Goal: Task Accomplishment & Management: Complete application form

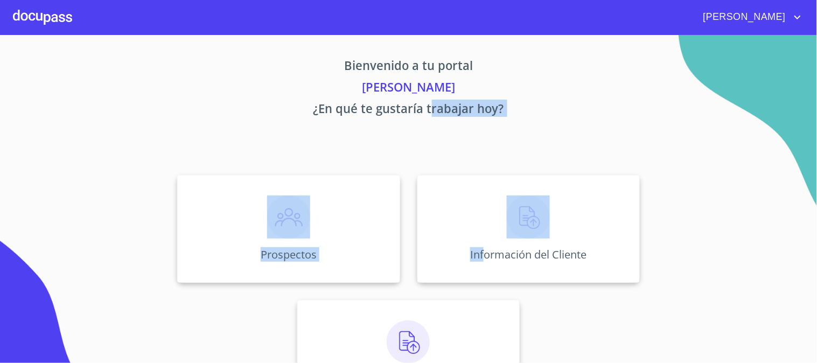
drag, startPoint x: 478, startPoint y: 242, endPoint x: 425, endPoint y: 100, distance: 152.2
click at [425, 100] on div "Bienvenido a tu portal [PERSON_NAME] ¿En qué te gustaría trabajar [DATE]? Prosp…" at bounding box center [408, 224] width 689 height 379
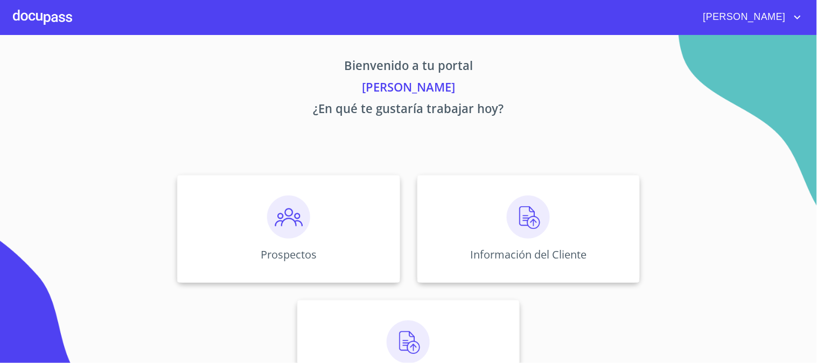
click at [372, 119] on p "¿En qué te gustaría trabajar hoy?" at bounding box center [408, 111] width 663 height 22
click at [315, 197] on div "Prospectos" at bounding box center [288, 229] width 222 height 108
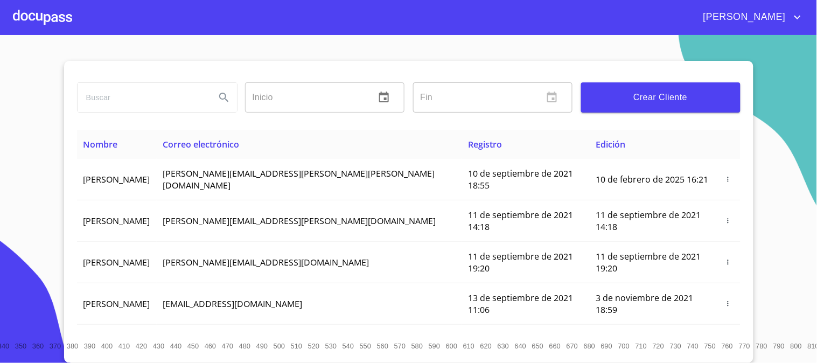
click at [406, 27] on div "[PERSON_NAME]" at bounding box center [408, 17] width 817 height 34
click at [610, 88] on button "Crear Cliente" at bounding box center [660, 97] width 159 height 30
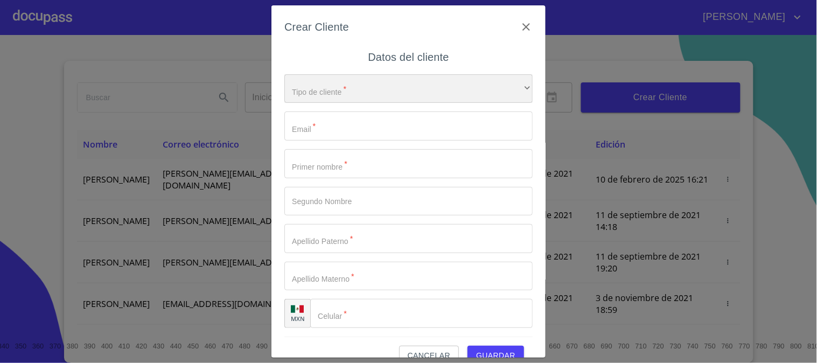
click at [449, 89] on div "​" at bounding box center [408, 88] width 248 height 29
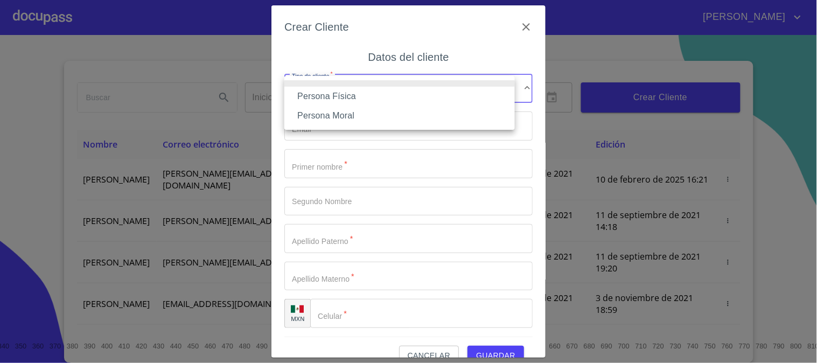
click at [358, 97] on li "Persona Física" at bounding box center [399, 96] width 230 height 19
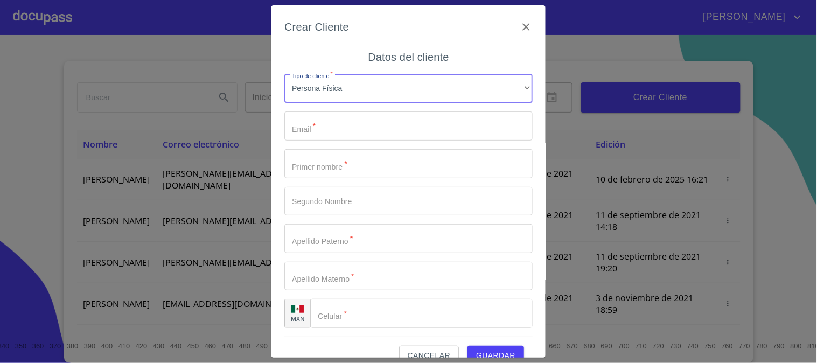
click at [354, 122] on input "Tipo de cliente   *" at bounding box center [408, 125] width 248 height 29
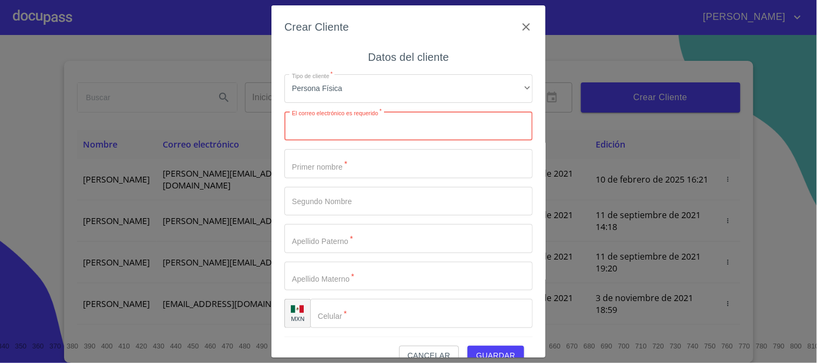
click at [347, 132] on input "Tipo de cliente   *" at bounding box center [408, 125] width 248 height 29
type input "D"
paste input "[EMAIL_ADDRESS][DOMAIN_NAME]"
type input "[EMAIL_ADDRESS][DOMAIN_NAME]"
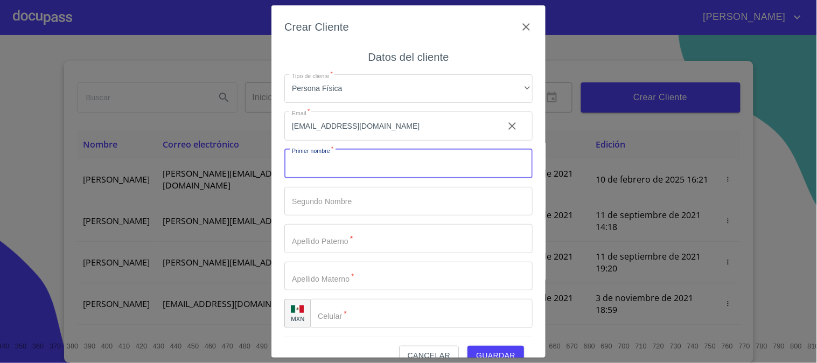
click at [389, 176] on input "Tipo de cliente   *" at bounding box center [408, 163] width 248 height 29
type input "[PERSON_NAME]"
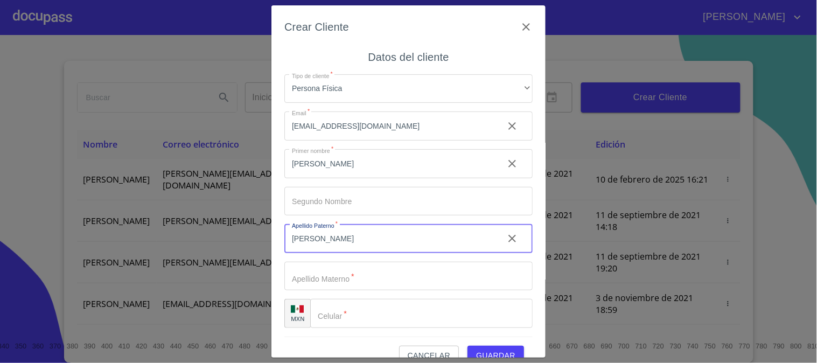
type input "[PERSON_NAME]"
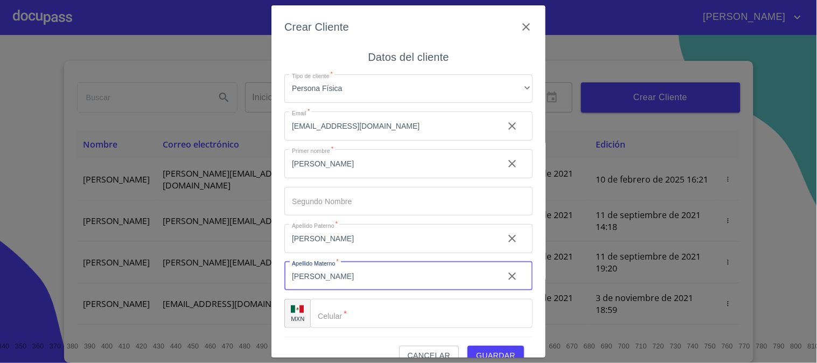
type input "[PERSON_NAME]"
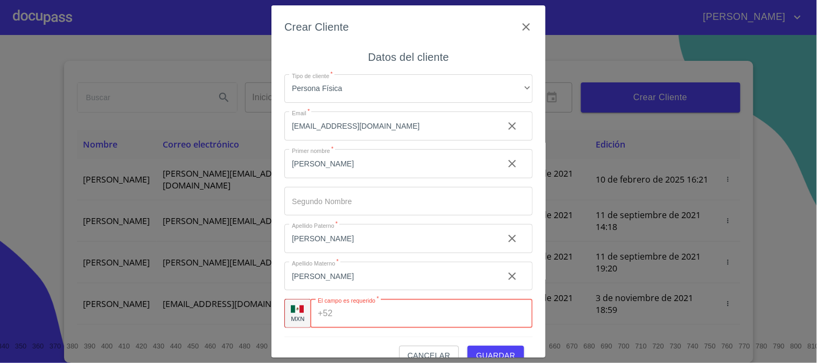
paste input "[PHONE_NUMBER]"
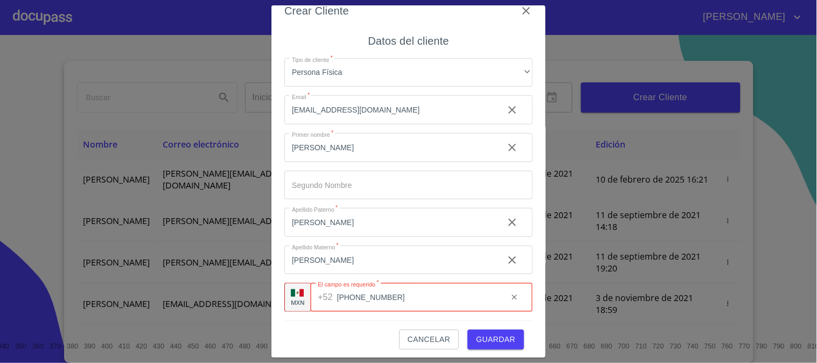
scroll to position [20, 0]
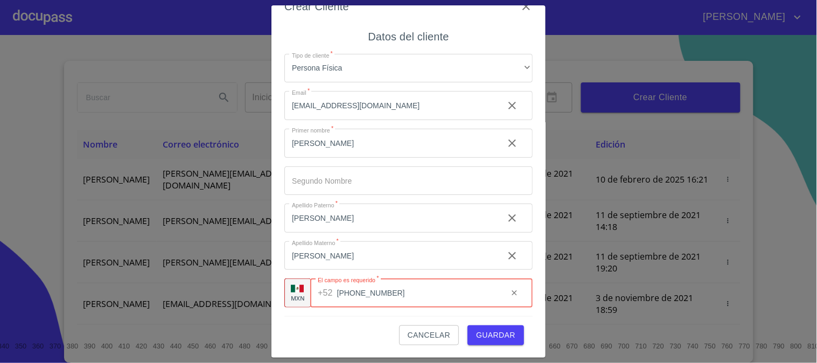
type input "[PHONE_NUMBER]"
click at [525, 292] on div "Crear Cliente Datos del cliente Tipo de cliente   * Persona Física ​ Email   * …" at bounding box center [408, 181] width 274 height 353
click at [493, 325] on button "Guardar" at bounding box center [495, 335] width 57 height 20
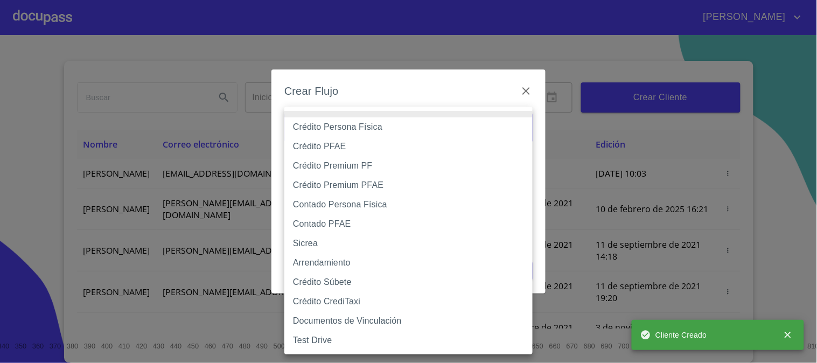
click at [424, 131] on body "[PERSON_NAME] ​ Fin ​ Crear Cliente Nombre Correo electrónico Registro Edición …" at bounding box center [408, 181] width 817 height 363
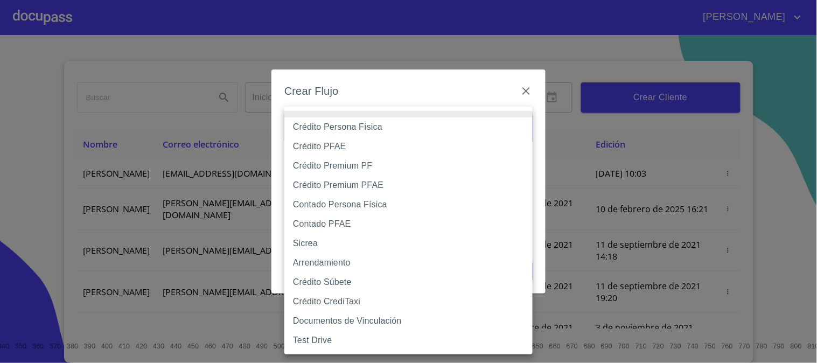
click at [381, 133] on li "Crédito Persona Física" at bounding box center [408, 126] width 248 height 19
type input "6009fb3c7d1714eb8809aa97"
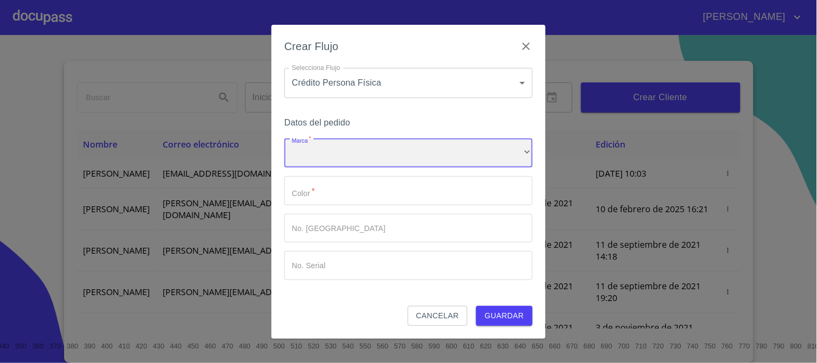
click at [353, 160] on div "​" at bounding box center [408, 153] width 248 height 29
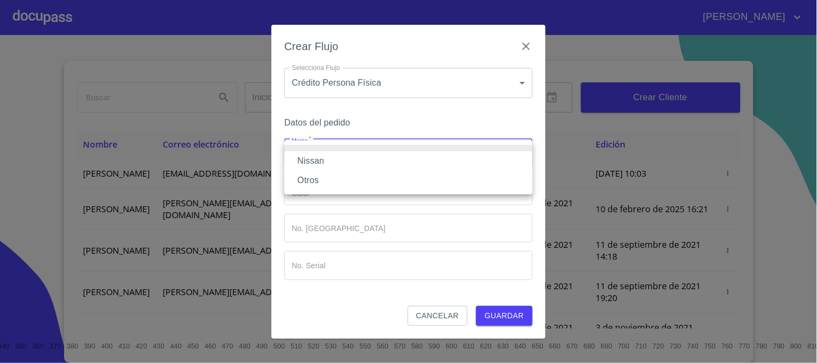
click at [334, 164] on li "Nissan" at bounding box center [408, 160] width 248 height 19
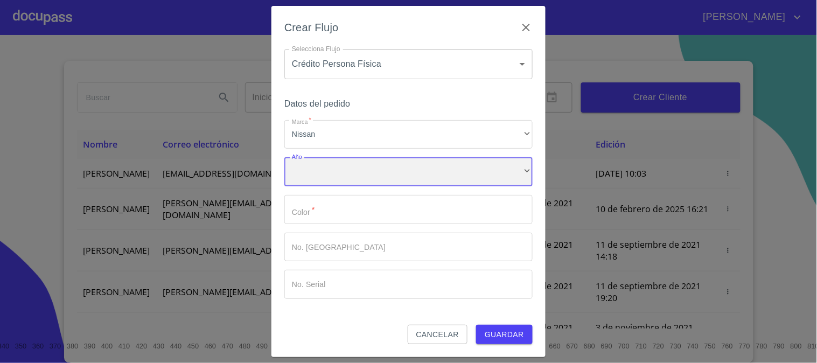
click at [338, 175] on div "​" at bounding box center [408, 171] width 248 height 29
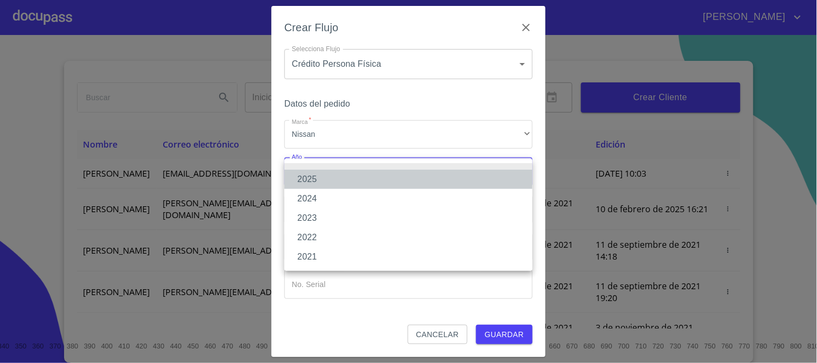
click at [324, 170] on li "2025" at bounding box center [408, 179] width 248 height 19
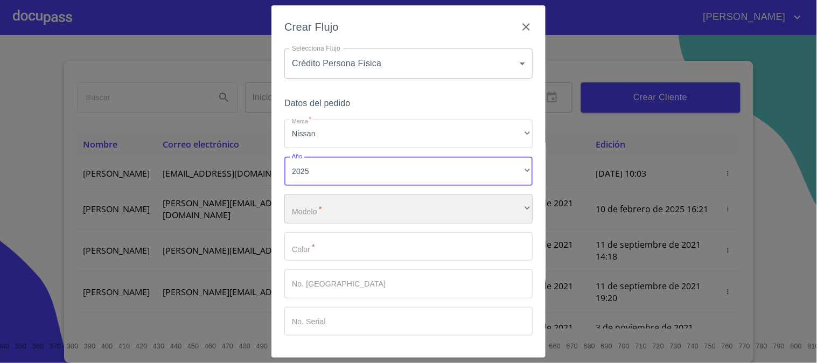
click at [330, 208] on div "​" at bounding box center [408, 208] width 248 height 29
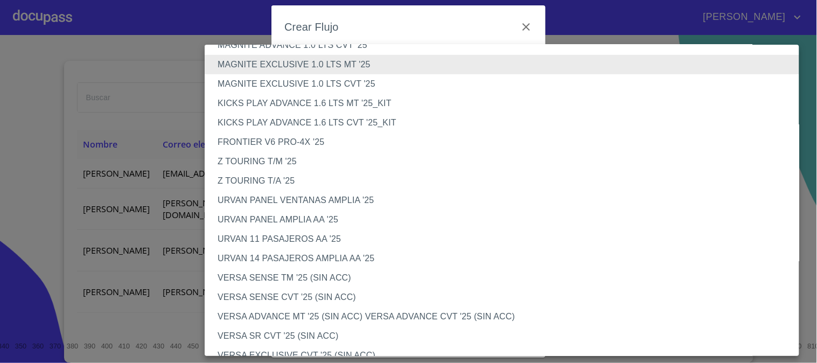
scroll to position [0, 0]
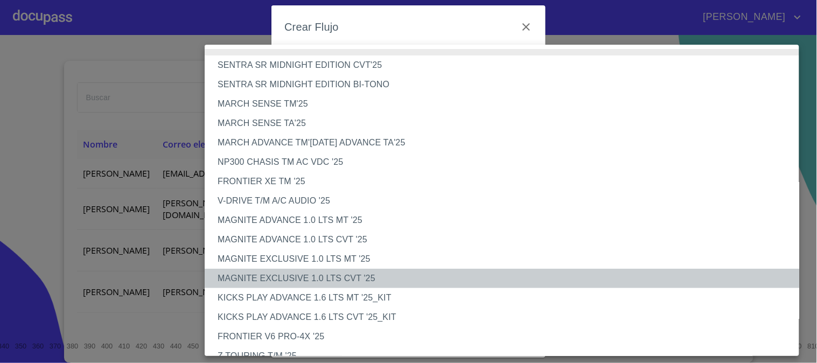
click at [325, 277] on li "MAGNITE EXCLUSIVE 1.0 LTS CVT '25" at bounding box center [507, 278] width 604 height 19
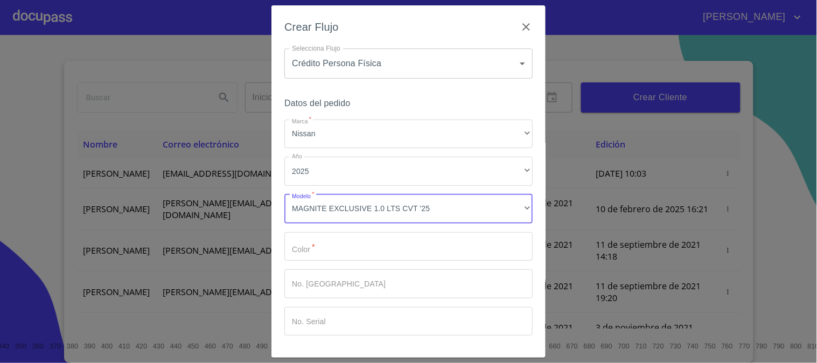
click at [375, 257] on input "Marca   *" at bounding box center [408, 246] width 248 height 29
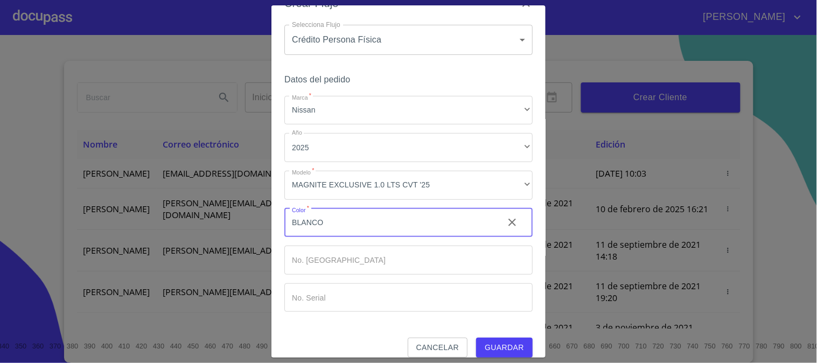
scroll to position [36, 0]
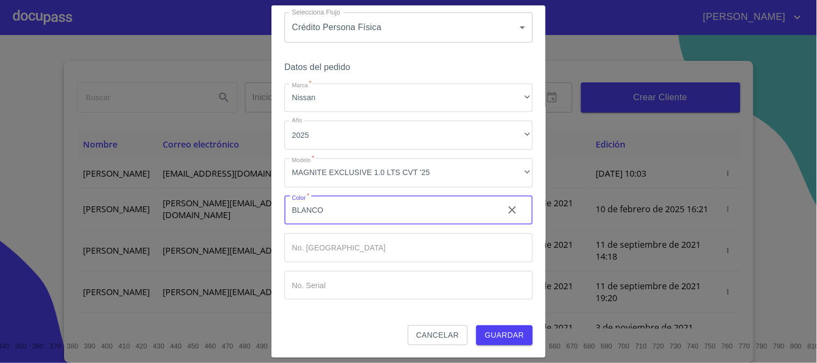
type input "BLANCO"
click at [507, 330] on span "Guardar" at bounding box center [504, 334] width 39 height 13
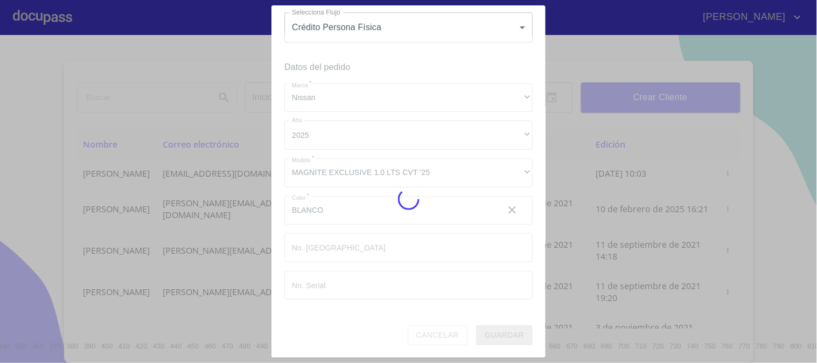
scroll to position [0, 0]
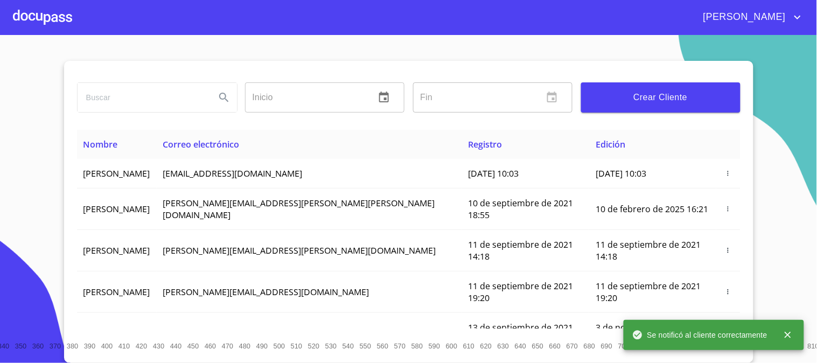
click at [0, 125] on section "Inicio ​ Fin ​ Crear Cliente Nombre Correo electrónico Registro Edición [PERSON…" at bounding box center [408, 199] width 817 height 328
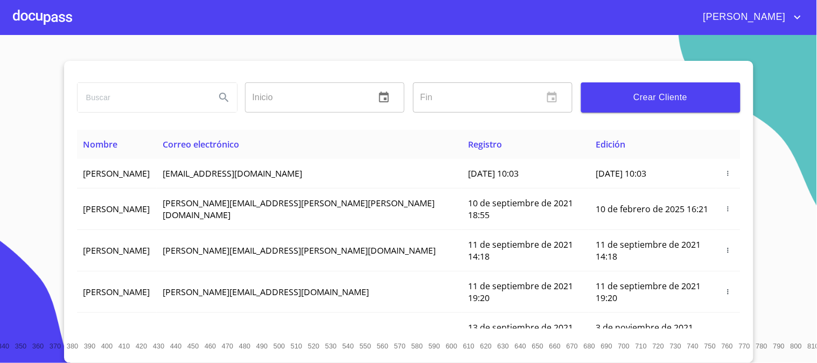
click at [36, 13] on div at bounding box center [42, 17] width 59 height 34
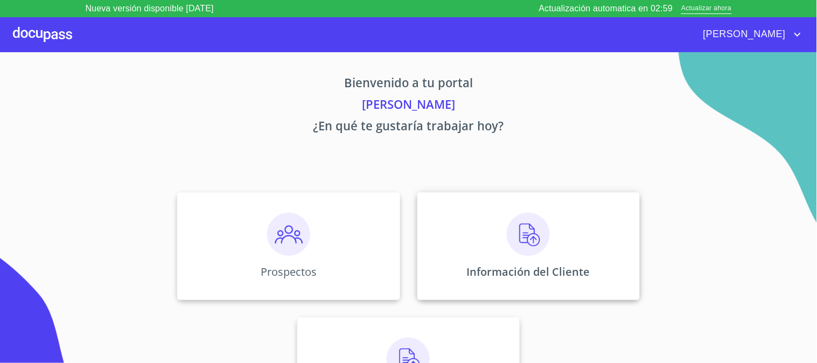
click at [543, 233] on img at bounding box center [528, 234] width 43 height 43
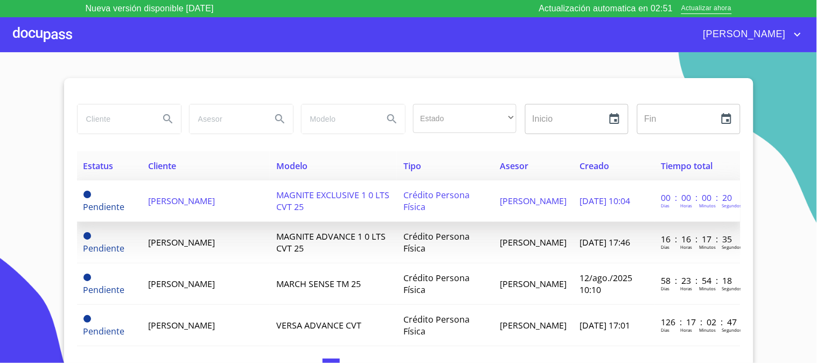
click at [397, 205] on td "Crédito Persona Física" at bounding box center [445, 200] width 96 height 41
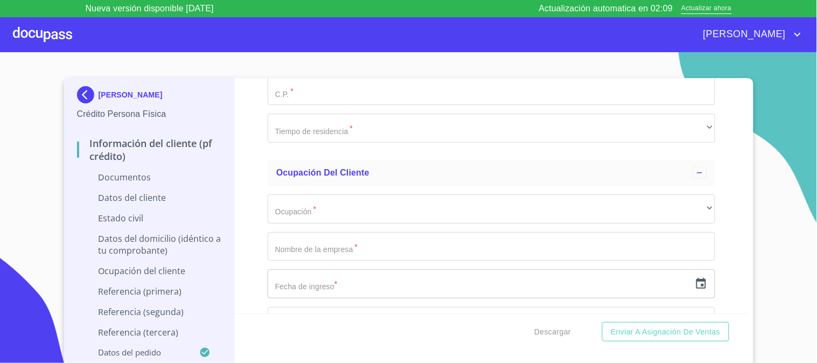
scroll to position [2274, 0]
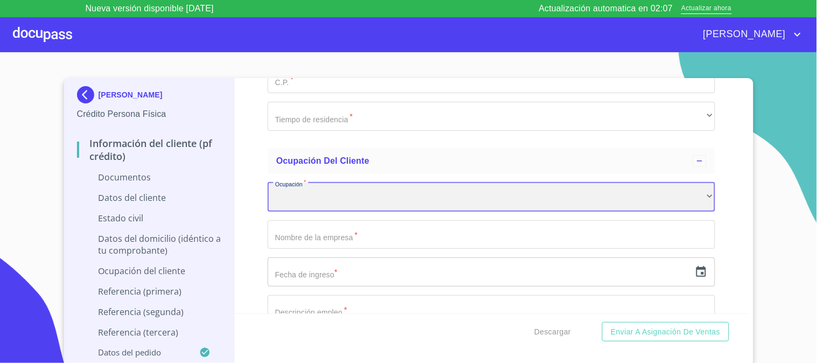
click at [375, 204] on div "​" at bounding box center [492, 197] width 448 height 29
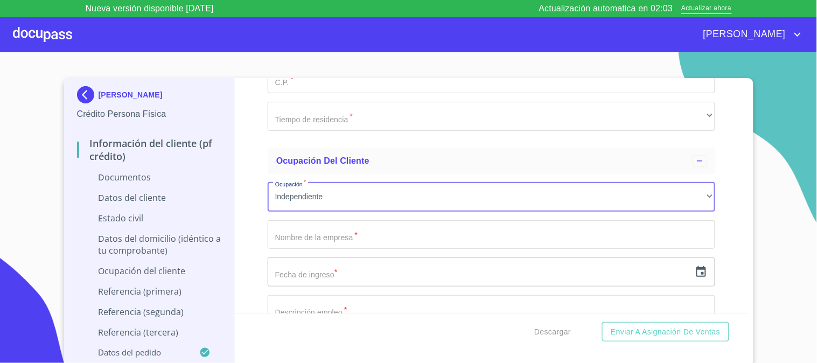
click at [362, 236] on input "Documento de identificación.   *" at bounding box center [492, 234] width 448 height 29
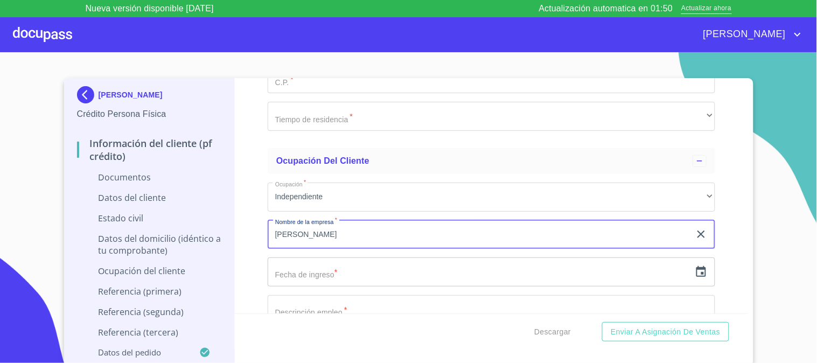
type input "[PERSON_NAME]"
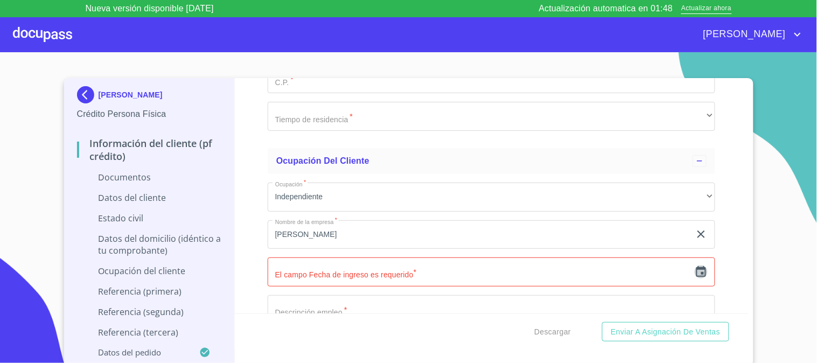
click at [696, 272] on icon "button" at bounding box center [701, 271] width 10 height 11
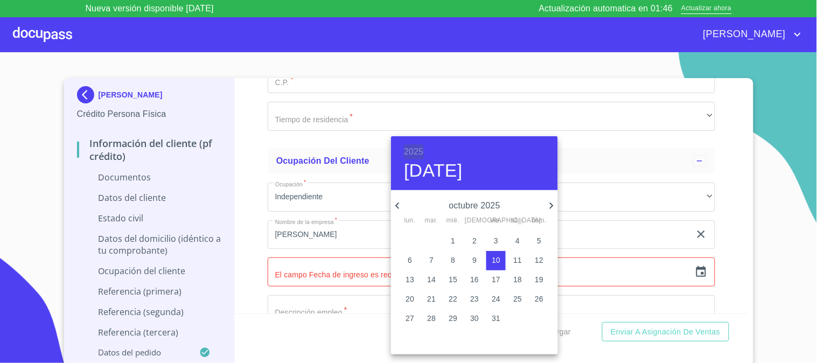
click at [415, 150] on h6 "2025" at bounding box center [413, 151] width 19 height 15
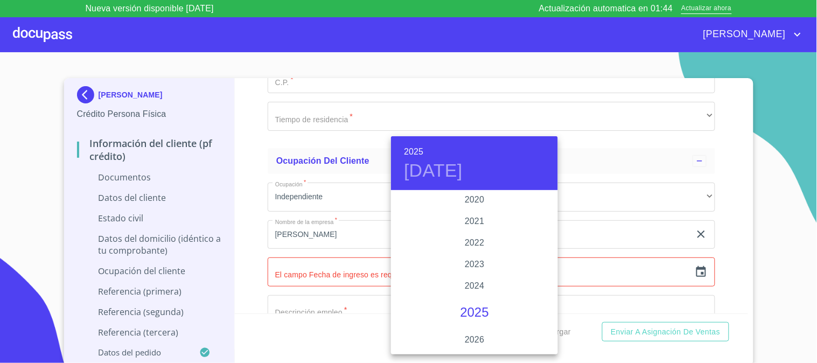
scroll to position [2029, 0]
click at [477, 234] on div "2021" at bounding box center [474, 241] width 167 height 22
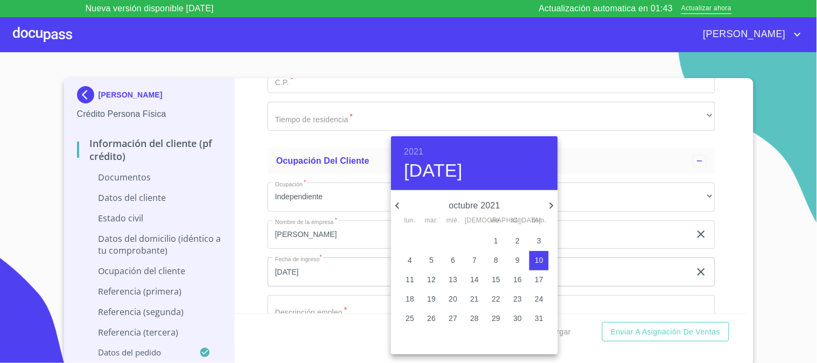
click at [479, 281] on span "14" at bounding box center [474, 279] width 19 height 11
type input "14 de oct. de 2021"
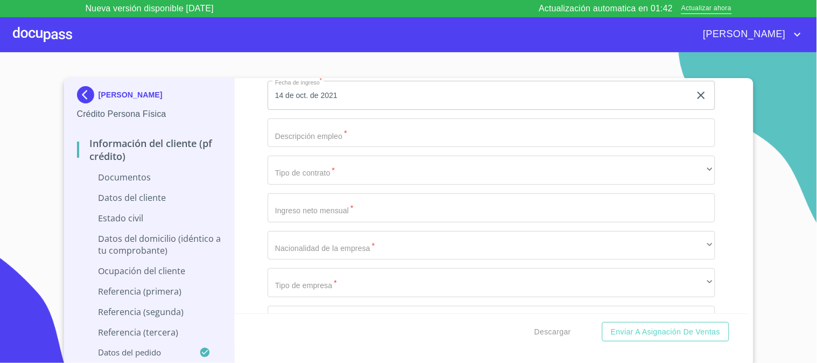
scroll to position [2453, 0]
click at [397, 127] on input "Documento de identificación.   *" at bounding box center [492, 130] width 448 height 29
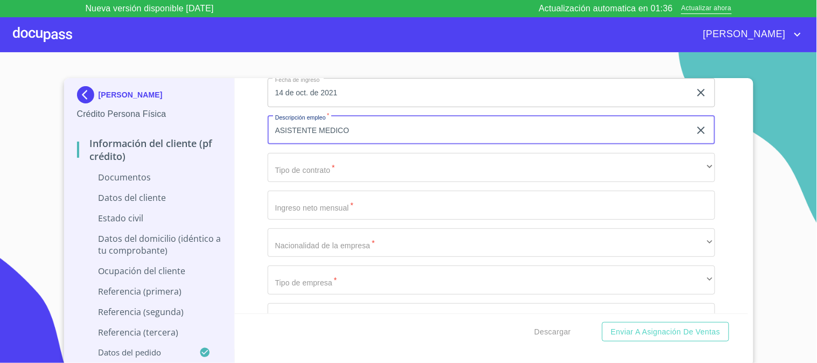
type input "ASISTENTE MEDICO"
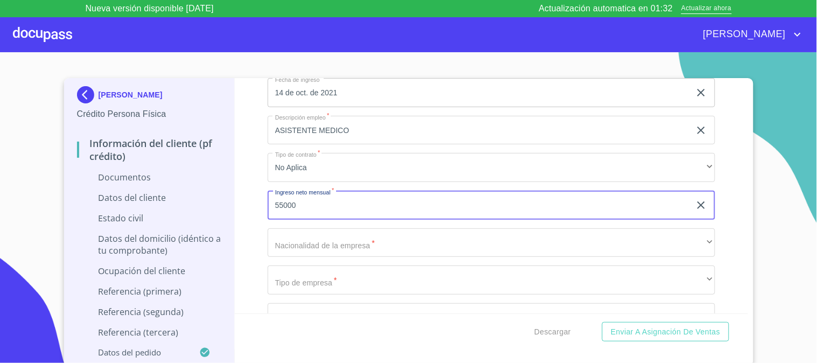
type input "55000"
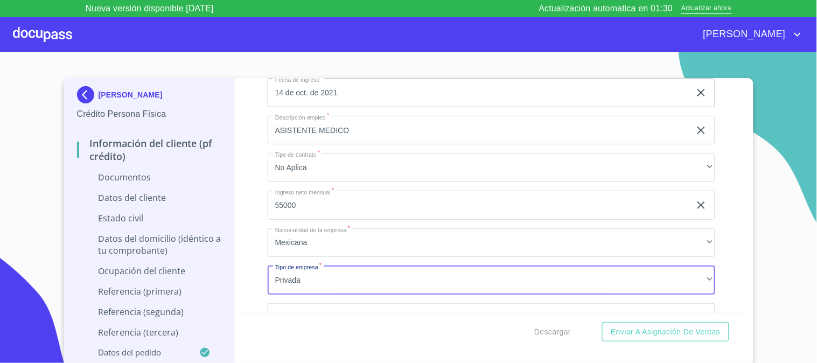
scroll to position [2472, 0]
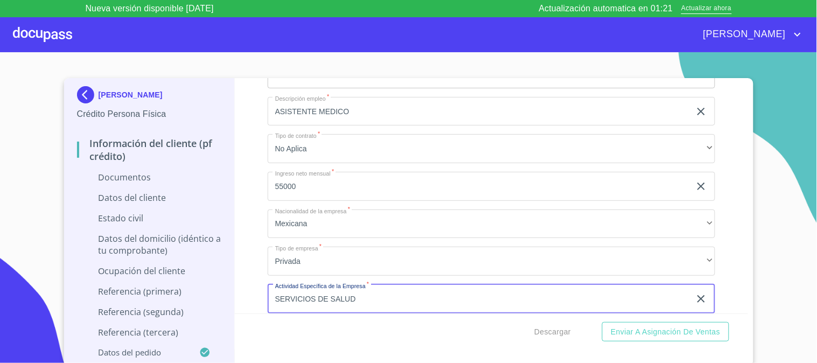
type input "SERVICIOS DE SALUD"
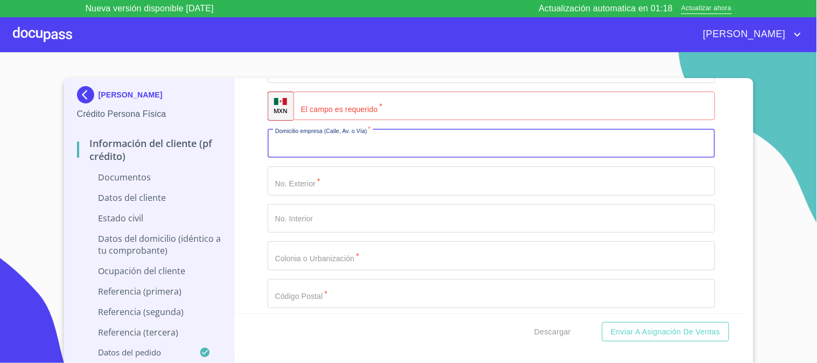
scroll to position [2732, 0]
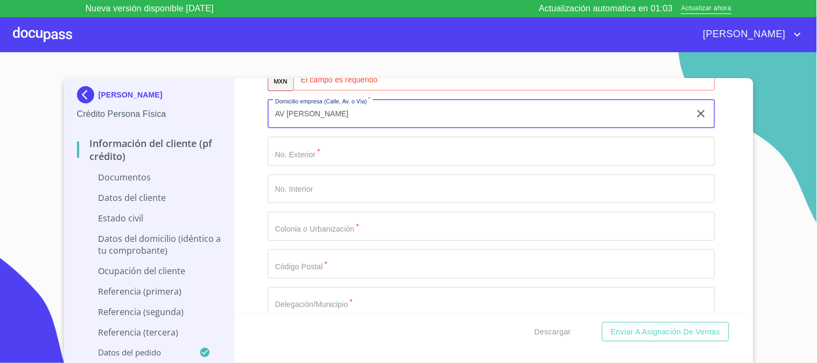
type input "AV [PERSON_NAME]"
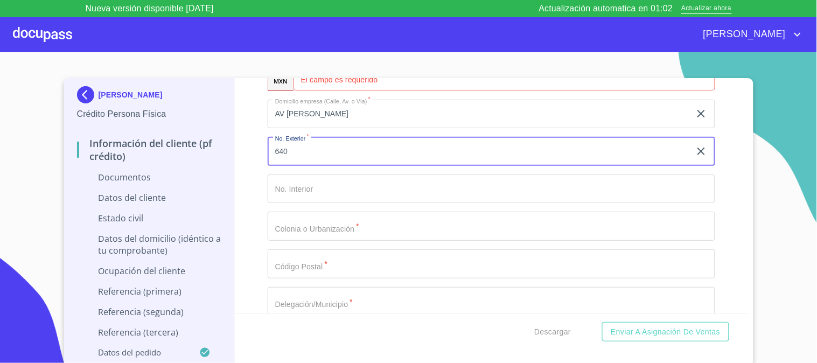
type input "640"
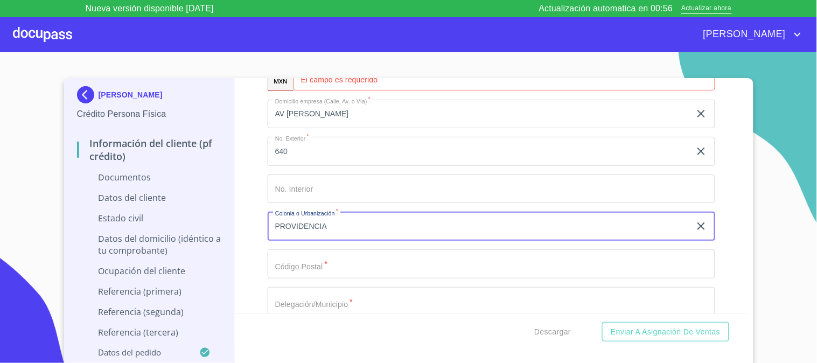
type input "PROVIDENCIA"
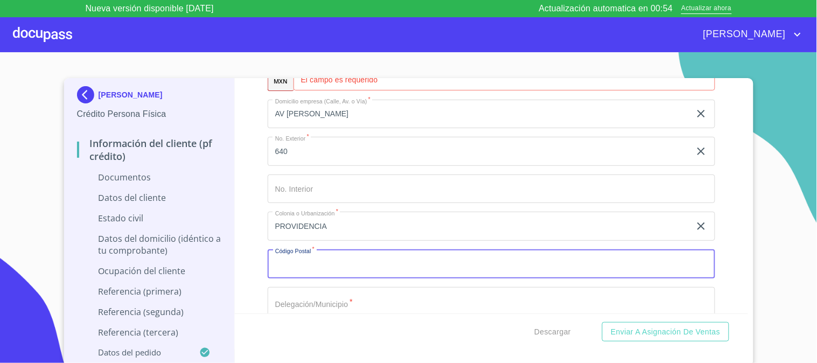
scroll to position [2734, 0]
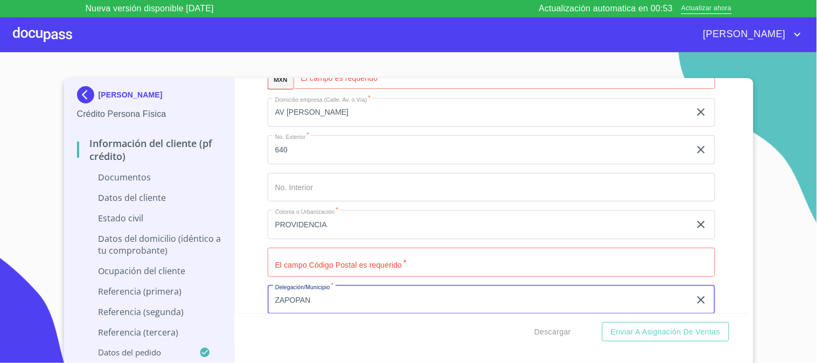
type input "ZAPOPAN"
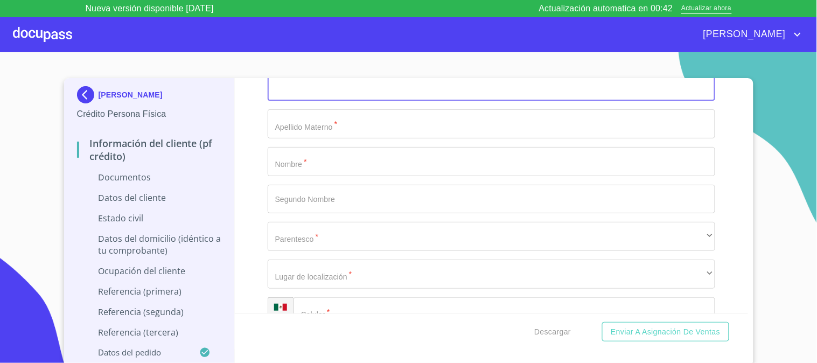
scroll to position [3204, 0]
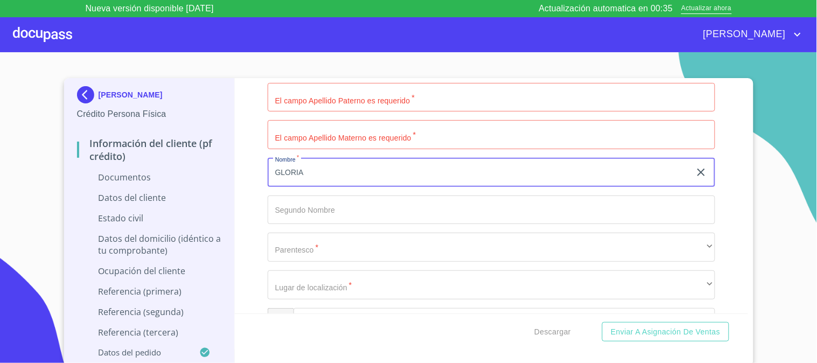
type input "GLORIA"
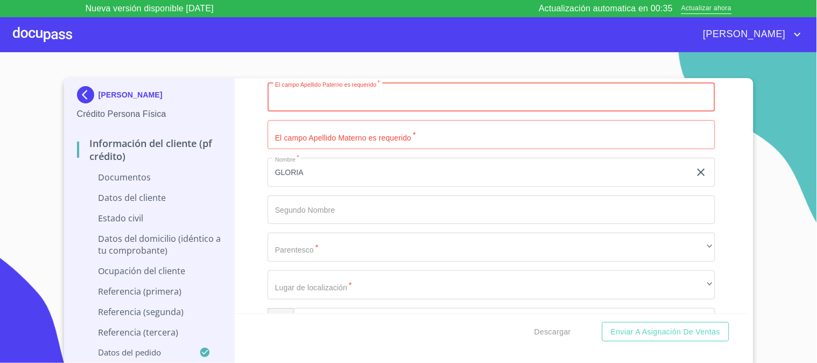
click at [344, 106] on input "Documento de identificación.   *" at bounding box center [492, 97] width 448 height 29
type input "[PERSON_NAME]"
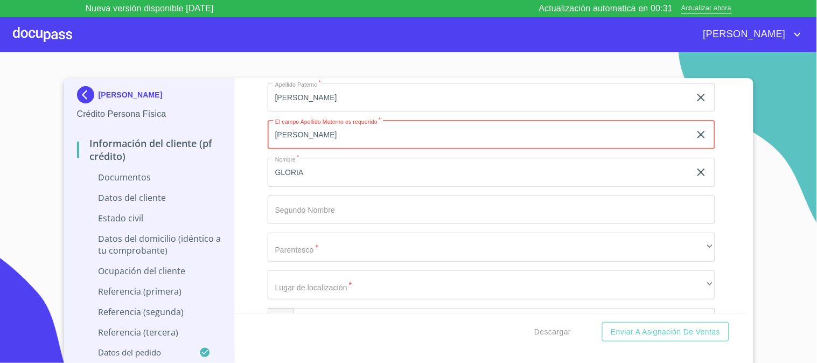
type input "[PERSON_NAME]"
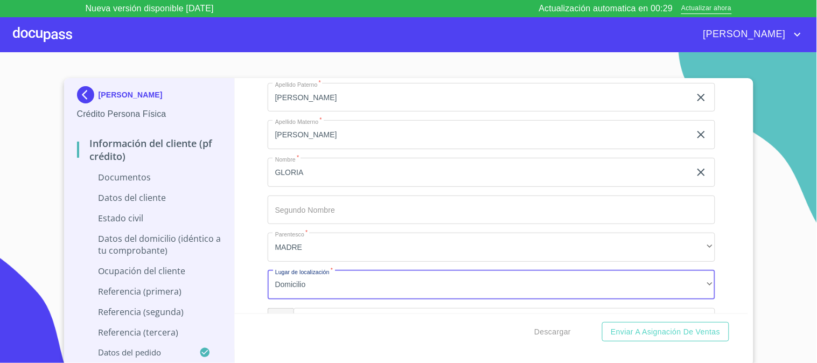
scroll to position [3227, 0]
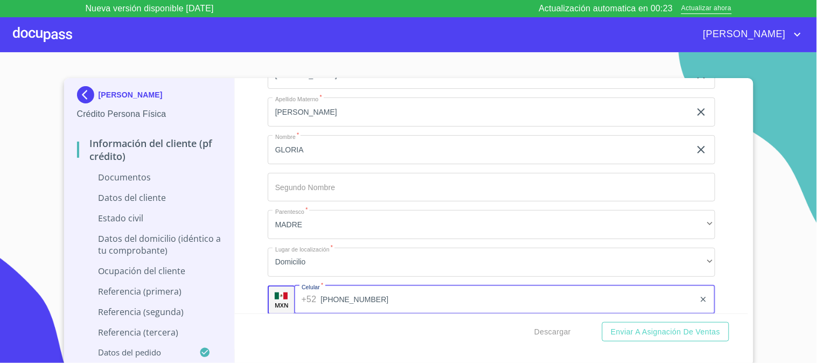
type input "[PHONE_NUMBER]"
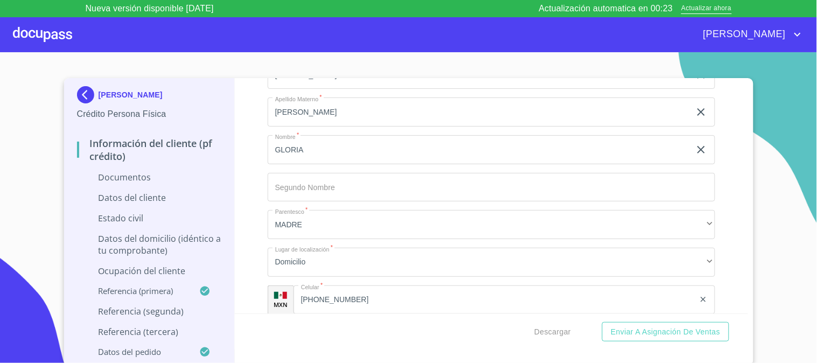
scroll to position [3375, 0]
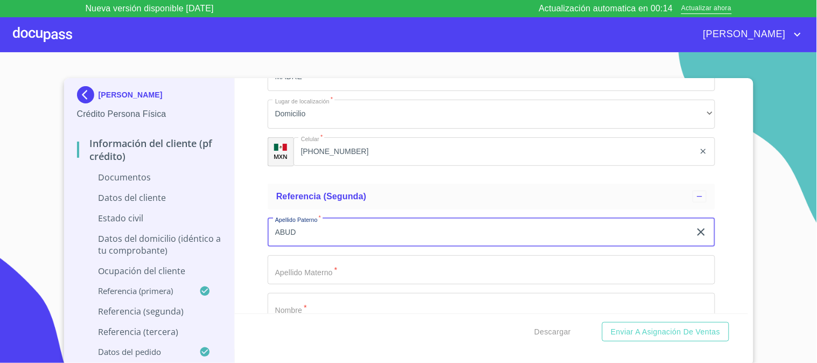
type input "ABUD"
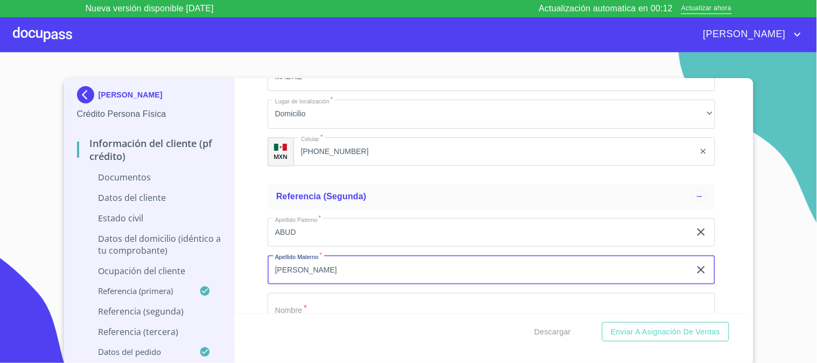
type input "[PERSON_NAME]"
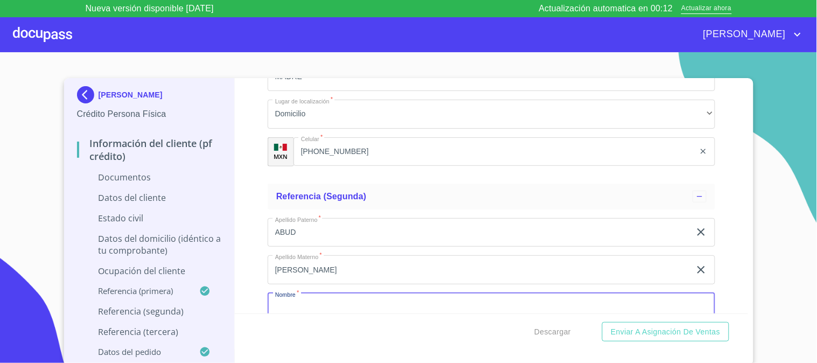
scroll to position [3382, 0]
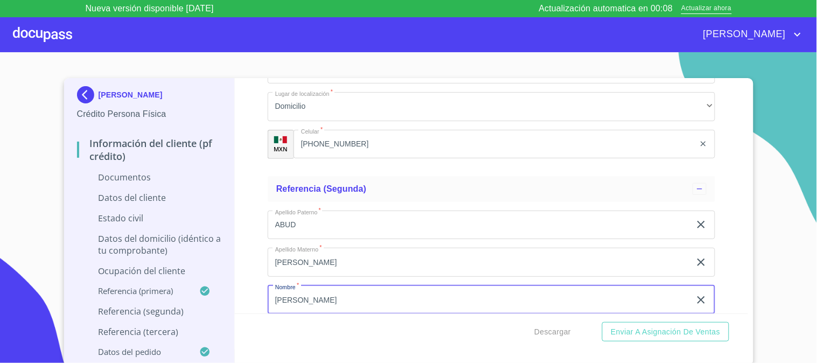
type input "[PERSON_NAME]"
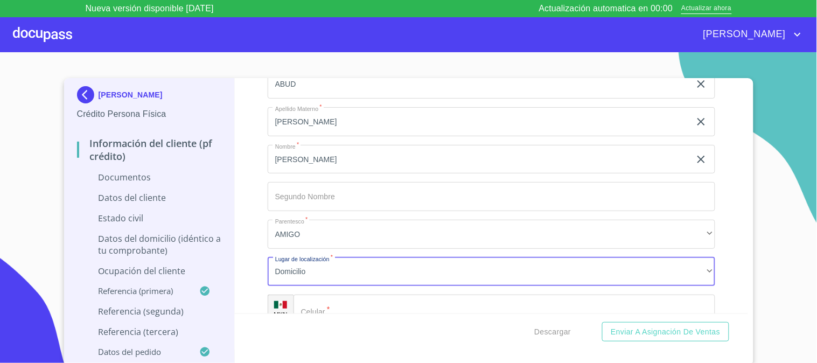
scroll to position [3533, 0]
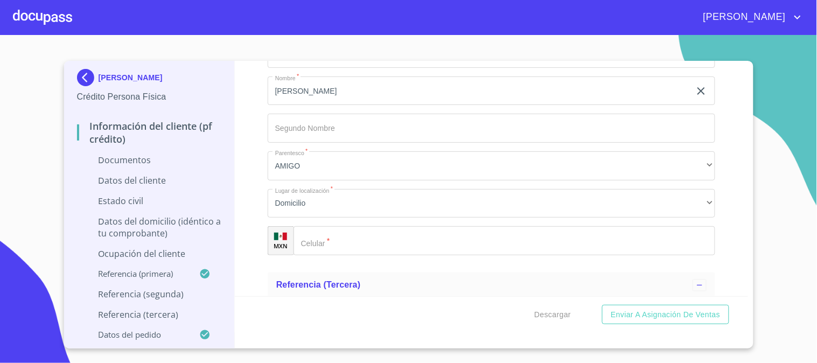
scroll to position [3650, 0]
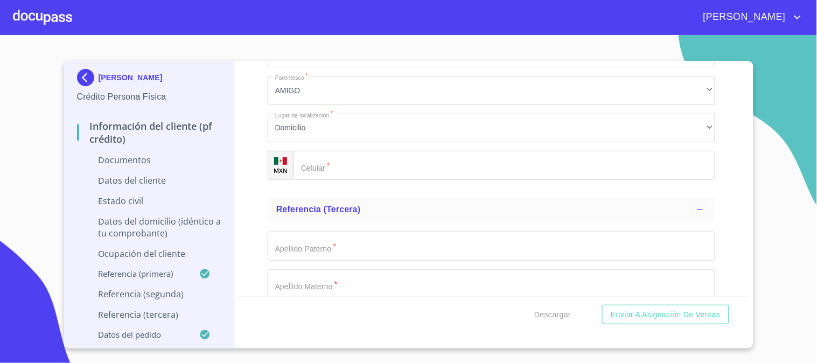
click at [331, 165] on input "Documento de identificación.   *" at bounding box center [504, 165] width 422 height 29
type input "[PHONE_NUMBER]"
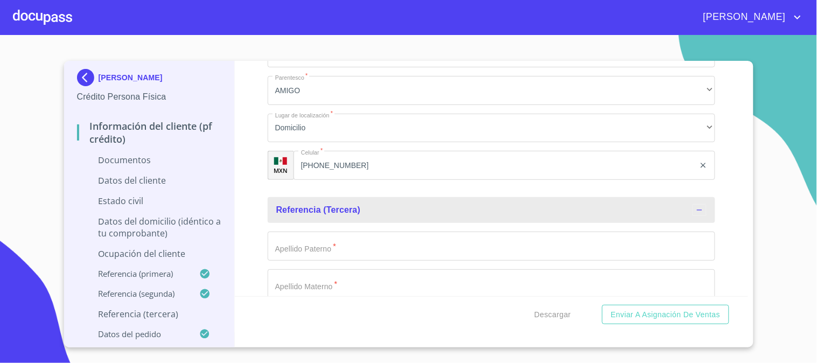
click at [253, 187] on div "Información del cliente (PF crédito) Documentos Documento de identificación.   …" at bounding box center [491, 178] width 513 height 235
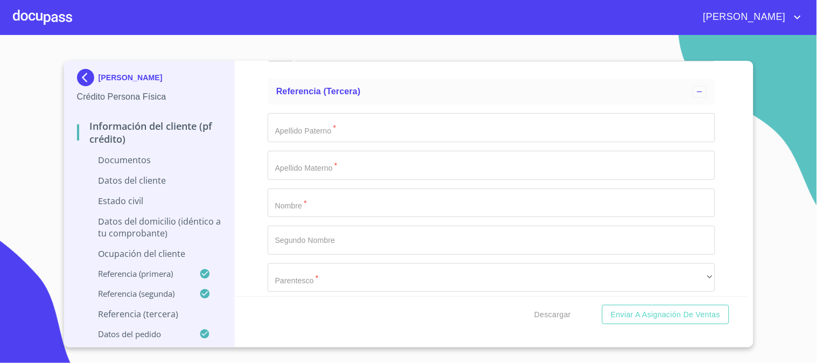
scroll to position [3770, 0]
click at [332, 123] on input "Documento de identificación.   *" at bounding box center [492, 125] width 448 height 29
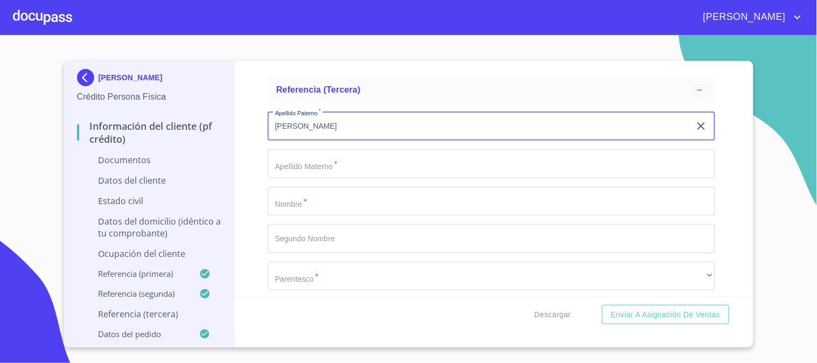
type input "[PERSON_NAME]"
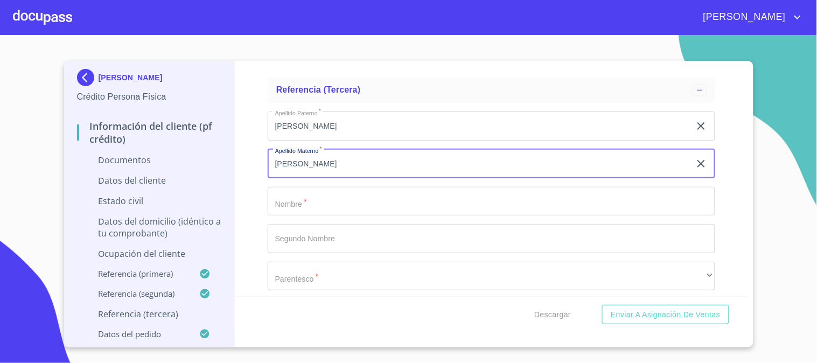
type input "[PERSON_NAME]"
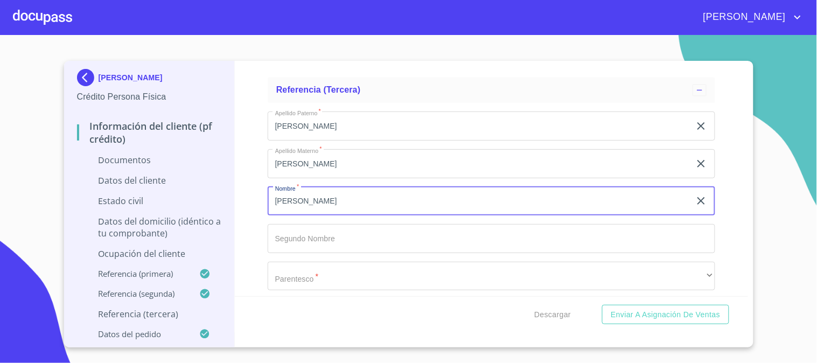
type input "JAVIER"
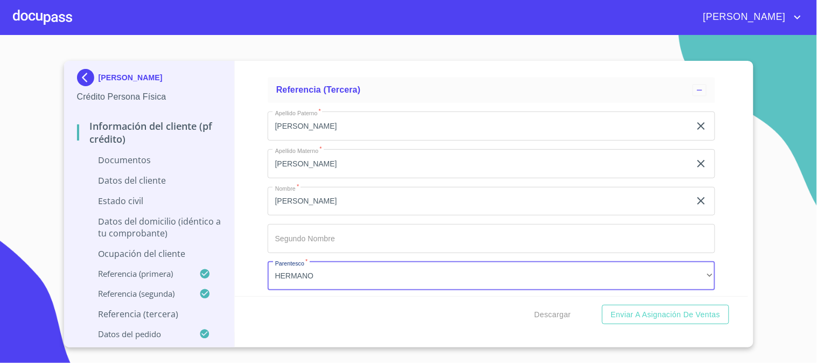
scroll to position [3903, 0]
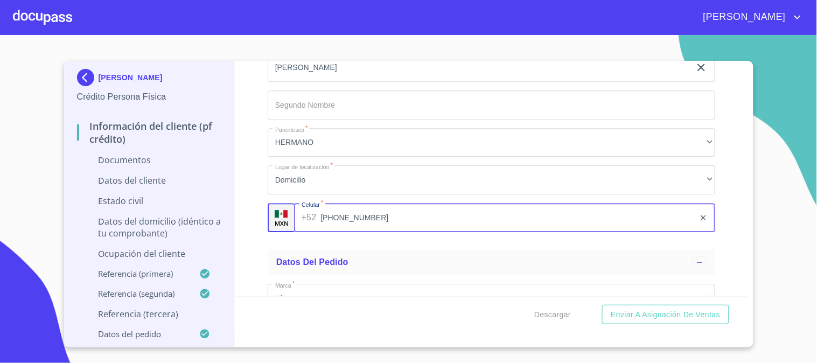
type input "(98)12181882"
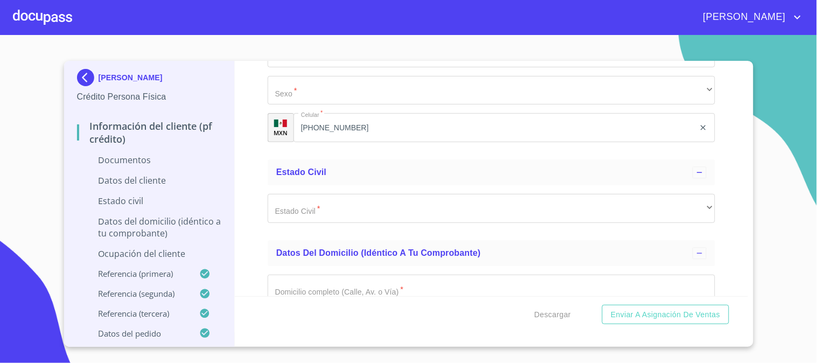
scroll to position [1688, 0]
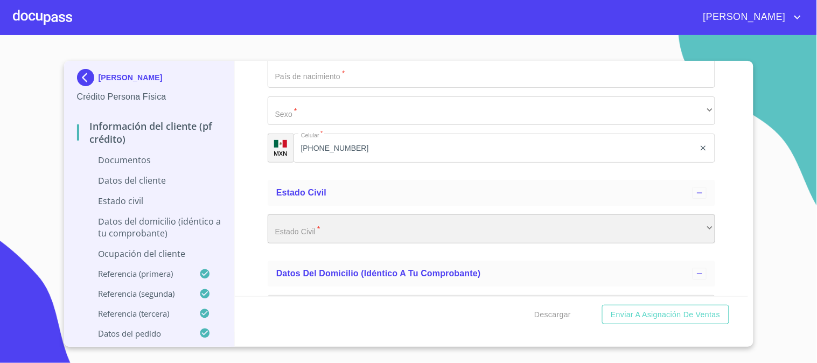
click at [295, 228] on div "​" at bounding box center [492, 228] width 448 height 29
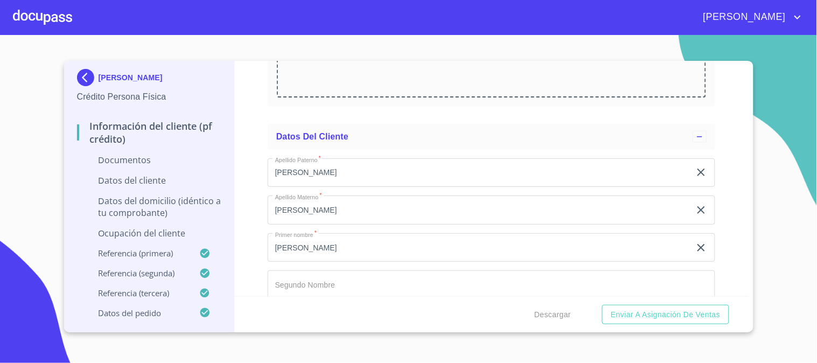
scroll to position [1256, 0]
